Goal: Task Accomplishment & Management: Manage account settings

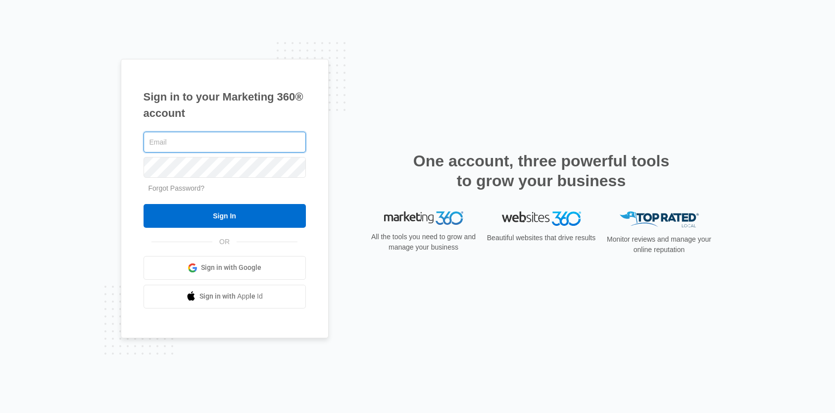
type input "john.obertubbesing@madwire.com"
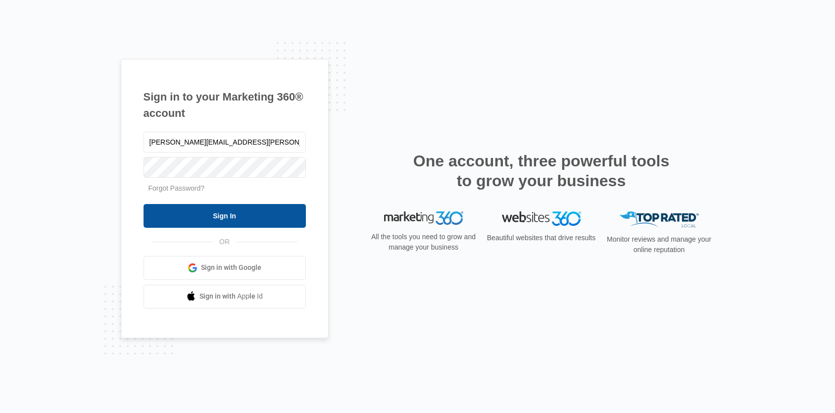
click at [232, 216] on input "Sign In" at bounding box center [225, 216] width 162 height 24
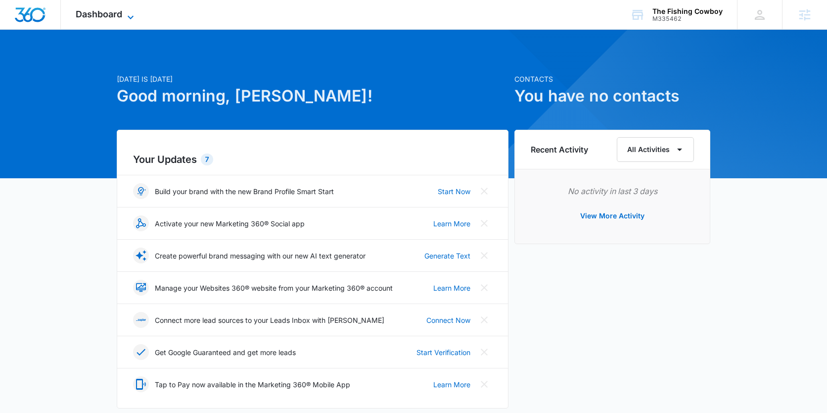
click at [121, 9] on span "Dashboard" at bounding box center [99, 14] width 47 height 10
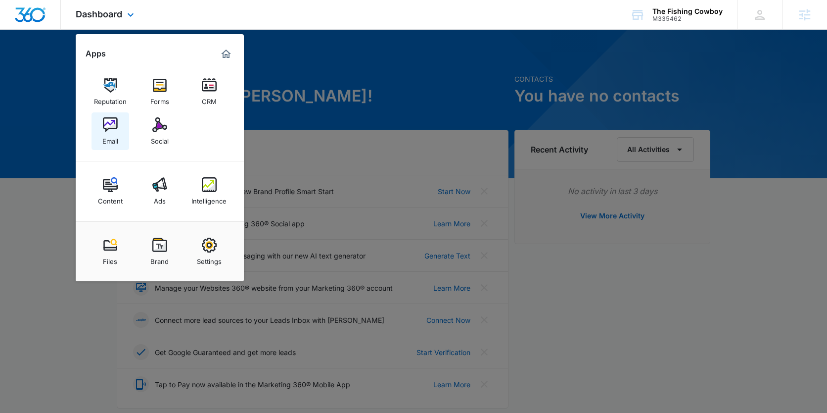
click at [110, 132] on img at bounding box center [110, 124] width 15 height 15
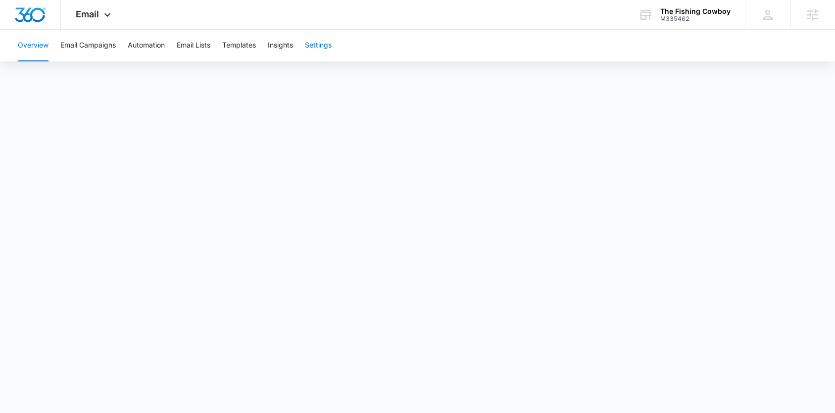
click at [312, 52] on button "Settings" at bounding box center [318, 46] width 27 height 32
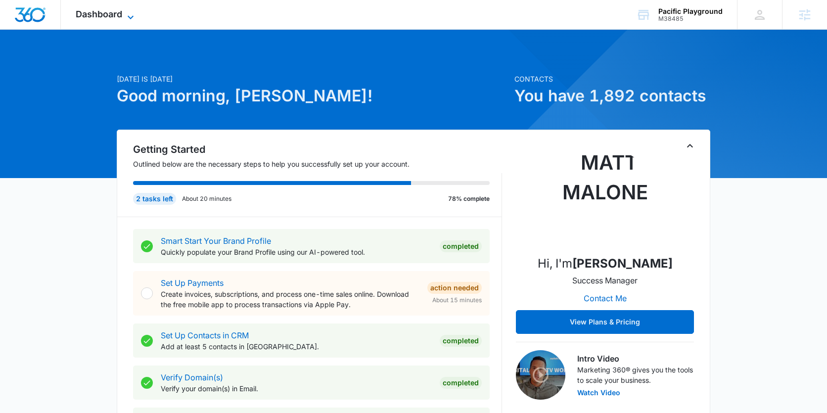
click at [112, 18] on span "Dashboard" at bounding box center [99, 14] width 47 height 10
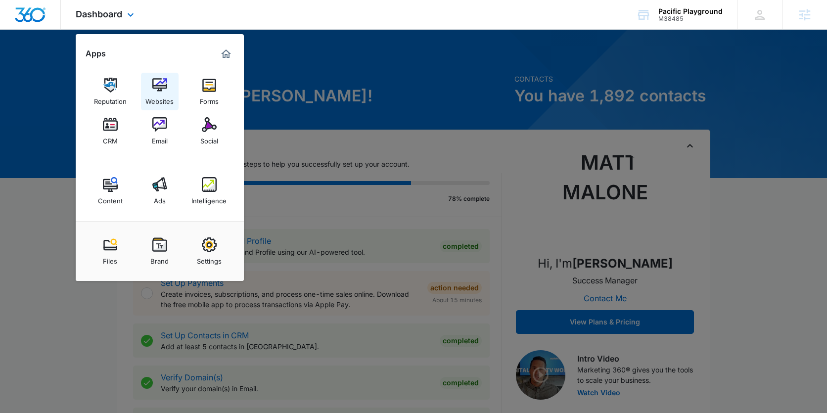
click at [154, 89] on img at bounding box center [159, 85] width 15 height 15
